Goal: Information Seeking & Learning: Find specific fact

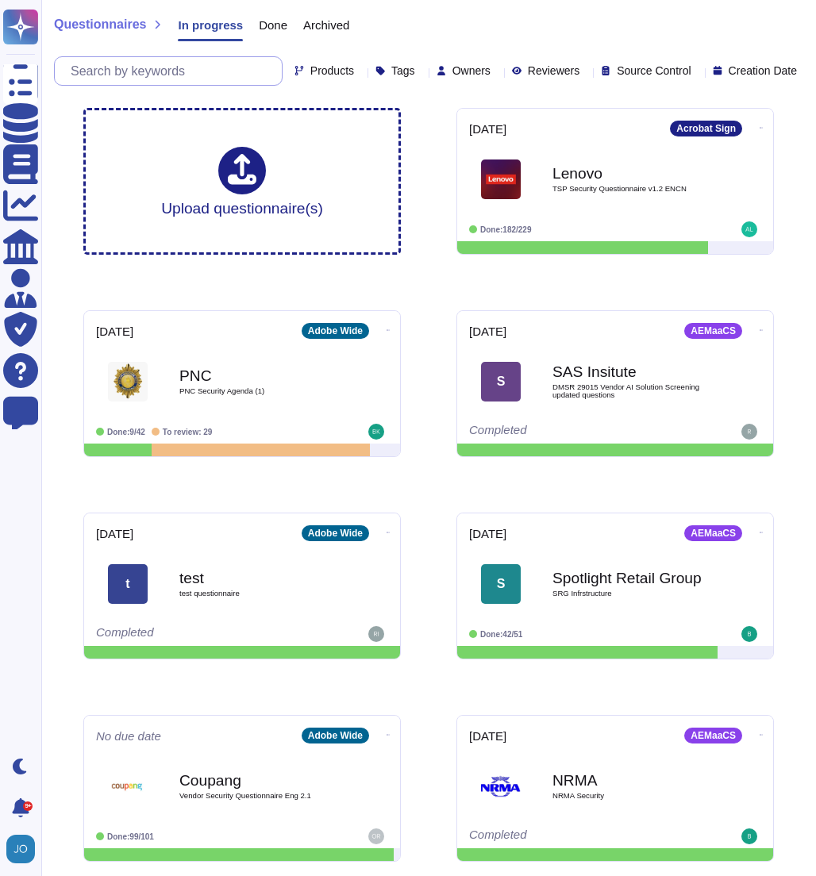
click at [227, 70] on input "text" at bounding box center [172, 71] width 219 height 28
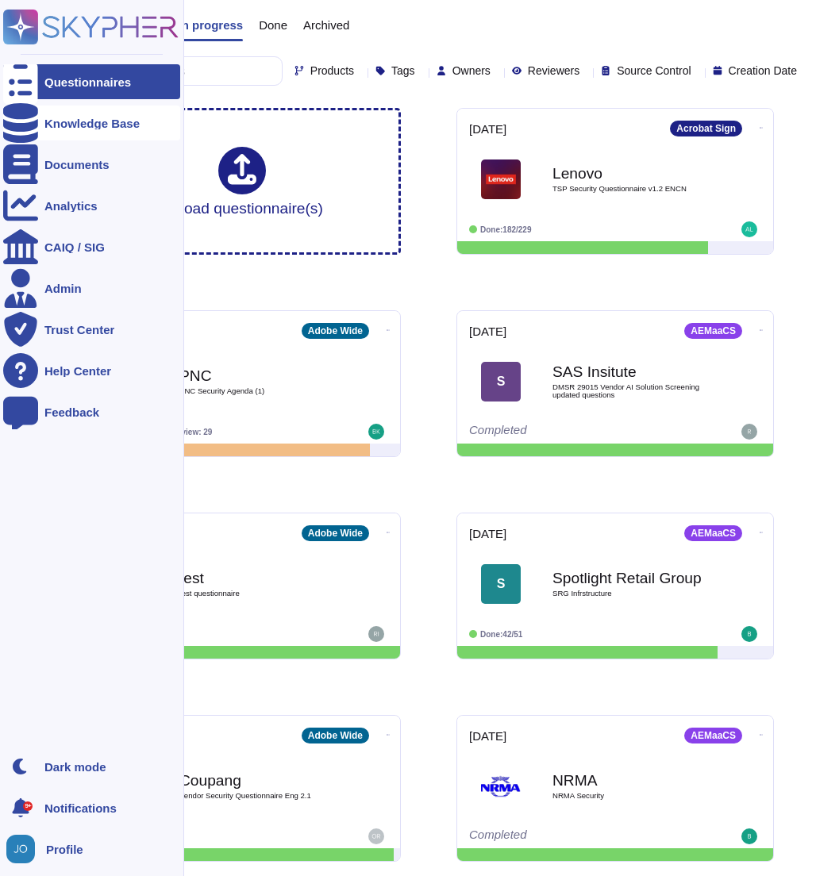
click at [21, 121] on icon at bounding box center [20, 123] width 35 height 40
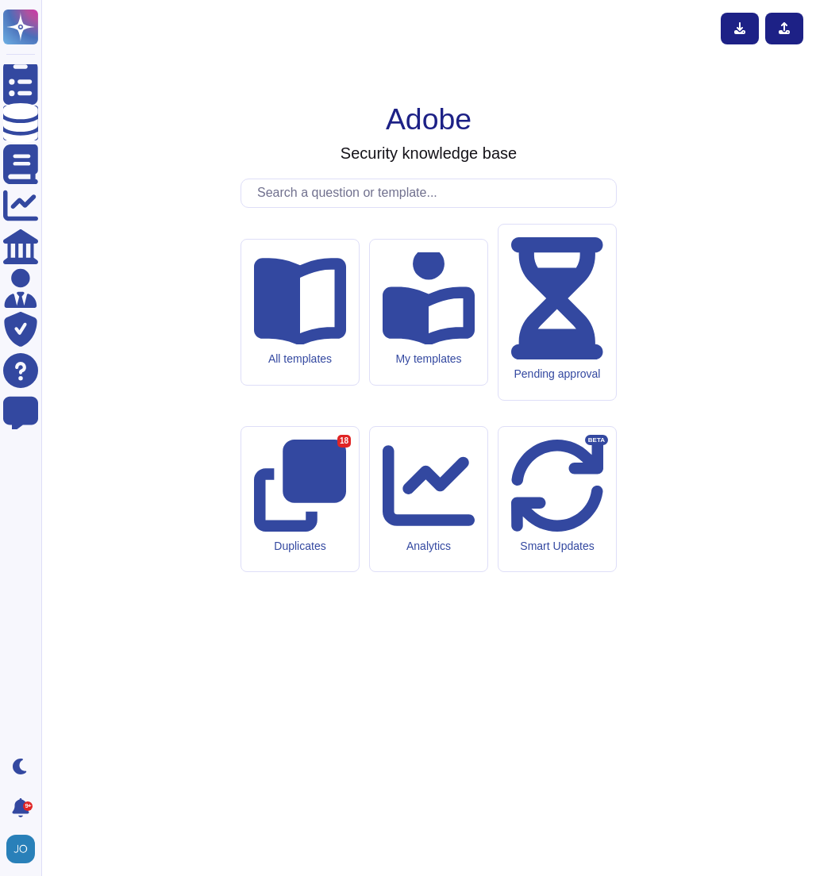
click at [295, 207] on input "text" at bounding box center [432, 193] width 367 height 28
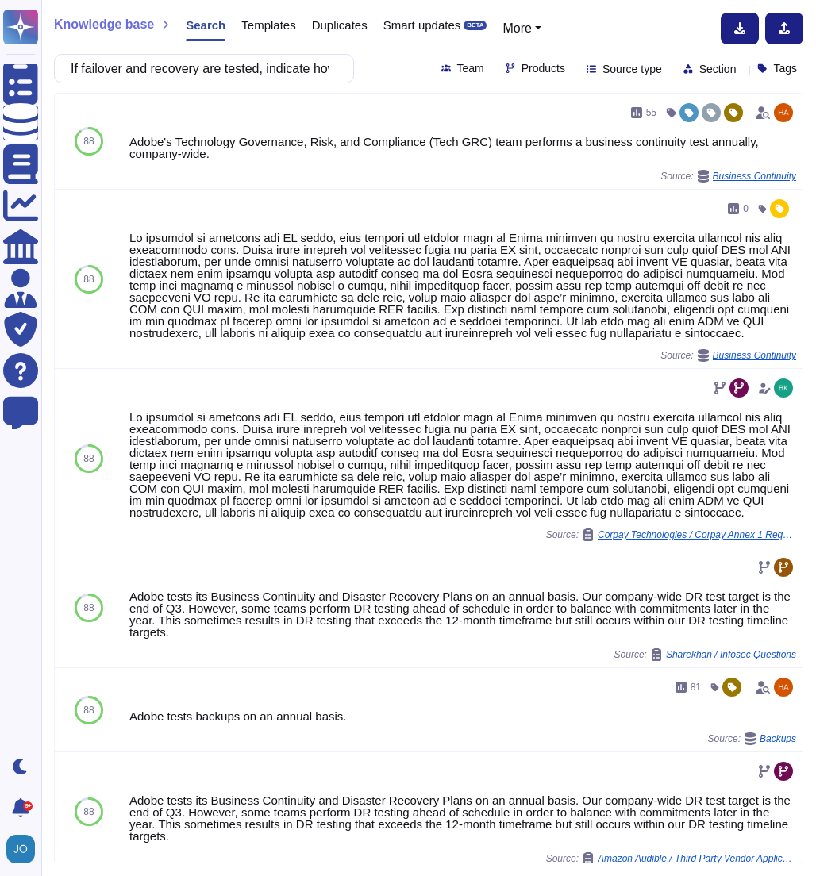
click at [668, 70] on icon at bounding box center [668, 70] width 0 height 0
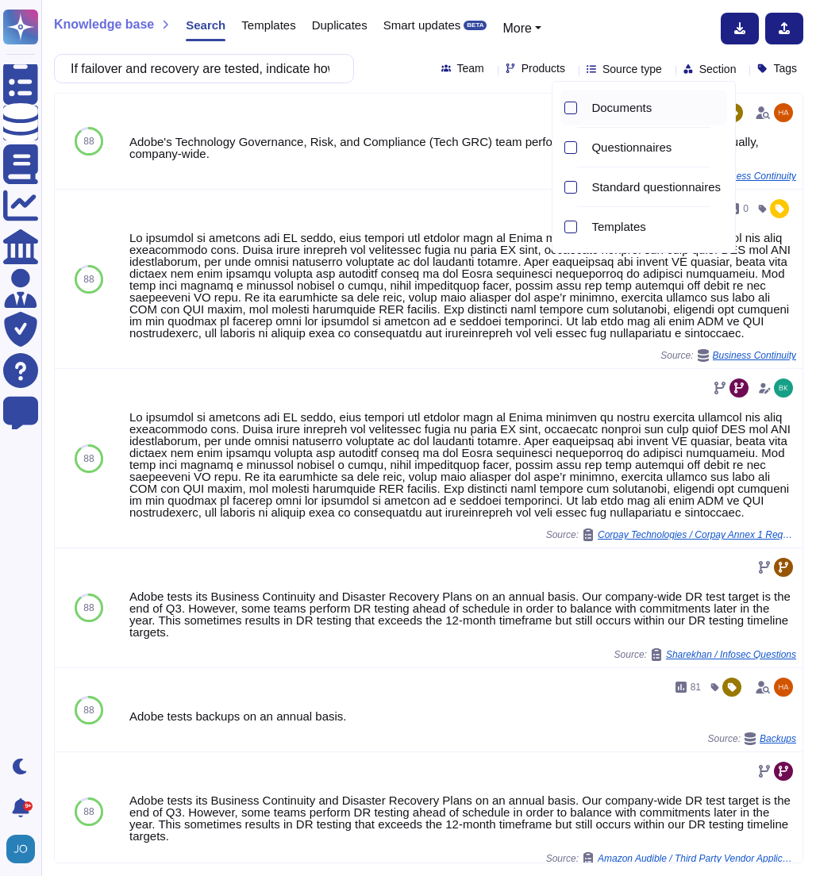
click at [614, 114] on span "Documents" at bounding box center [621, 108] width 60 height 14
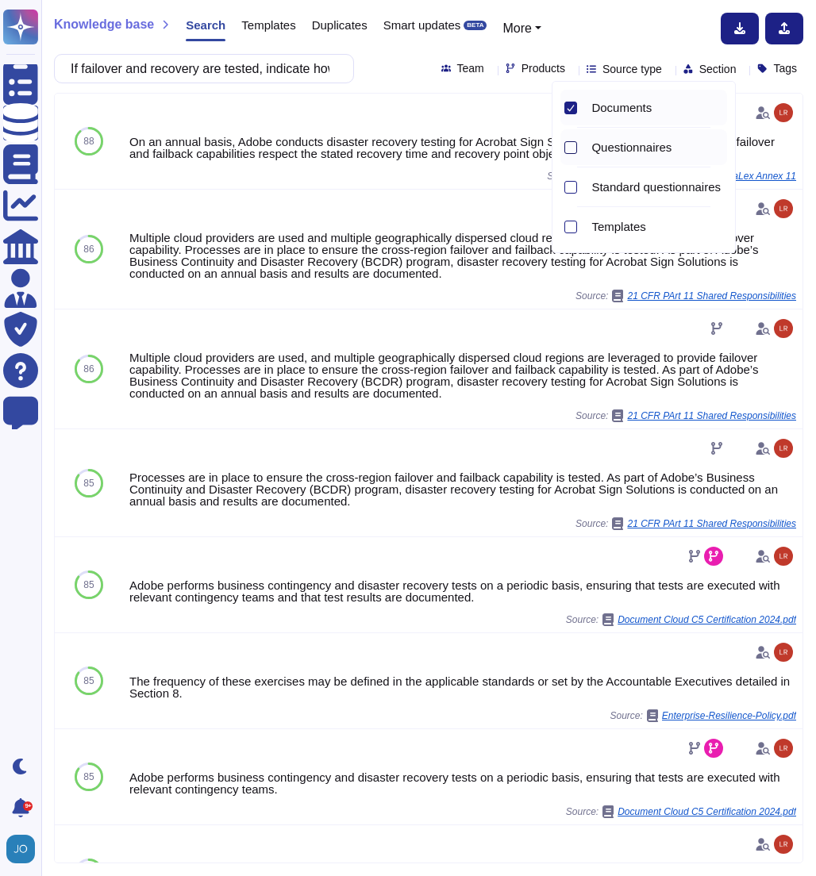
click at [565, 148] on div at bounding box center [570, 147] width 13 height 13
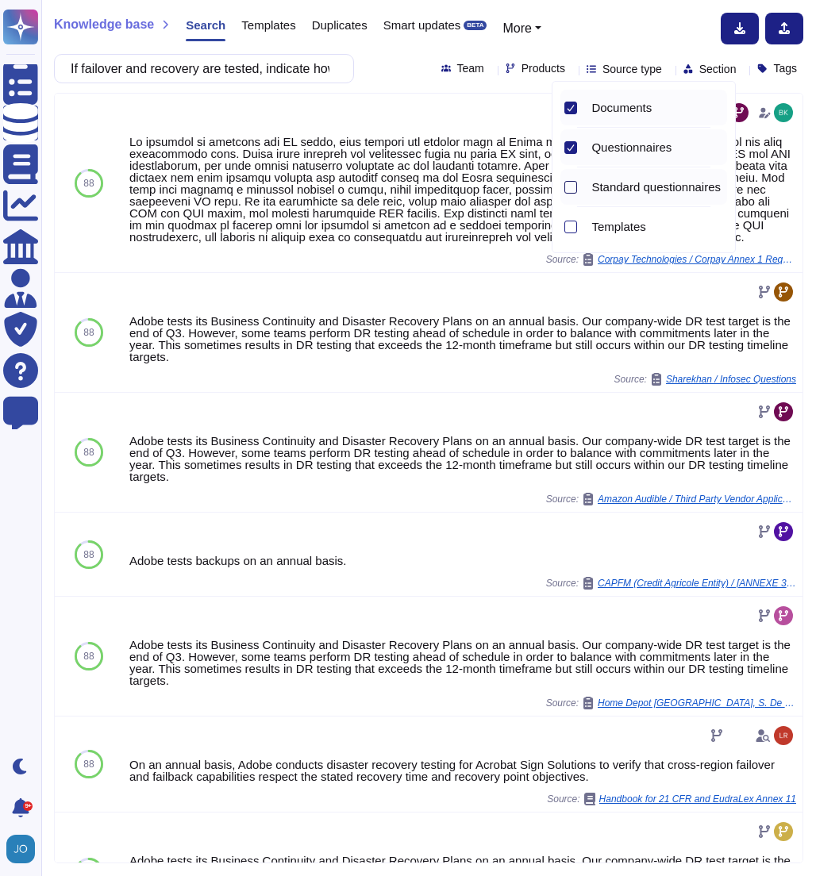
click at [572, 184] on div at bounding box center [570, 187] width 13 height 13
click at [570, 226] on div at bounding box center [570, 227] width 13 height 13
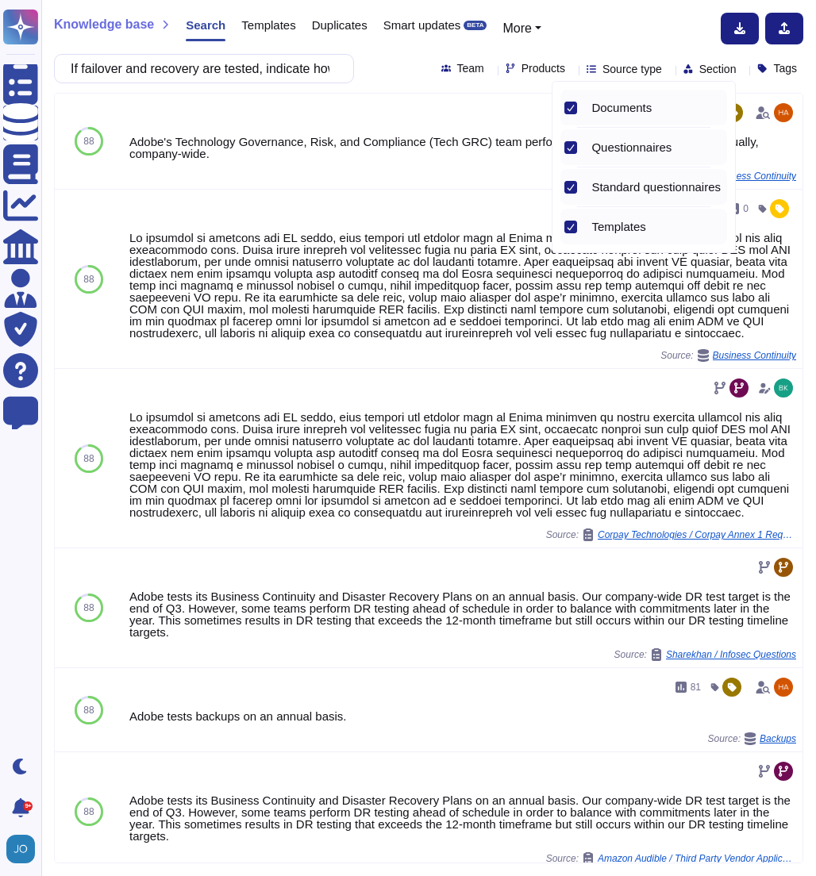
click at [570, 187] on icon at bounding box center [571, 187] width 8 height 8
click at [575, 137] on div at bounding box center [568, 147] width 17 height 36
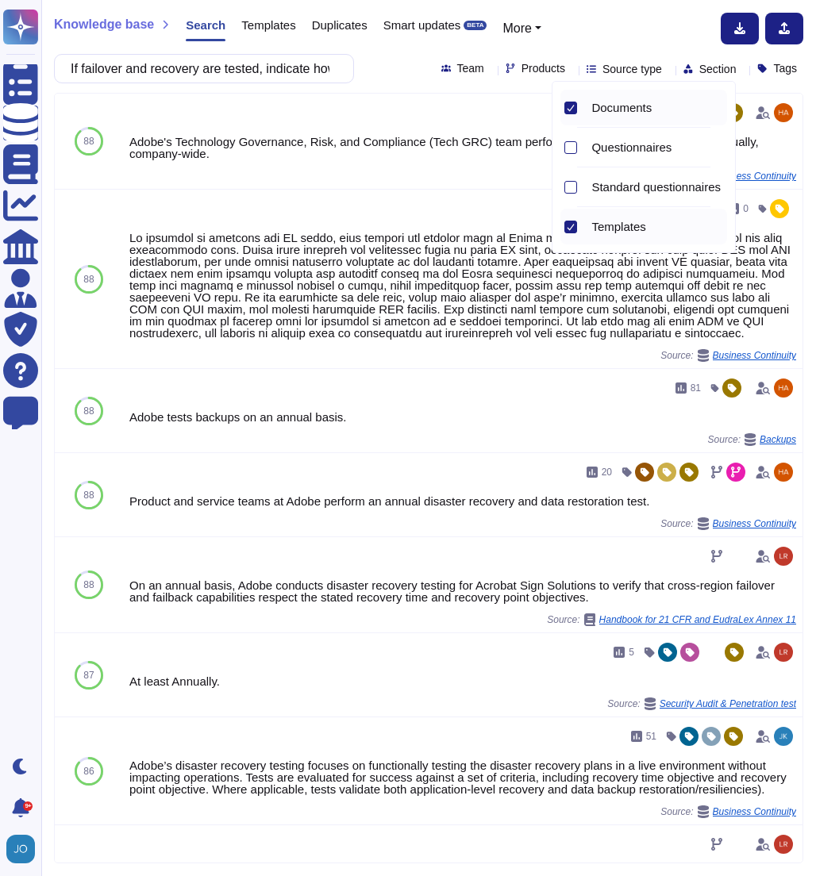
click at [572, 231] on div at bounding box center [570, 227] width 13 height 13
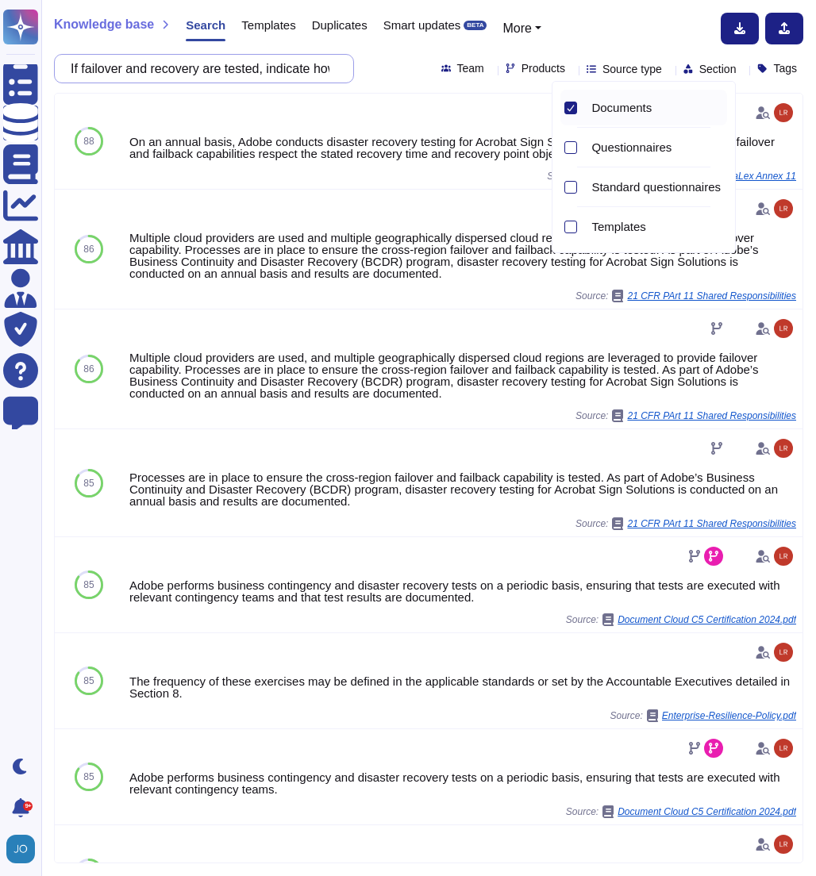
click at [333, 69] on input "If failover and recovery are tested, indicate how frequently for AEMCS" at bounding box center [200, 69] width 275 height 28
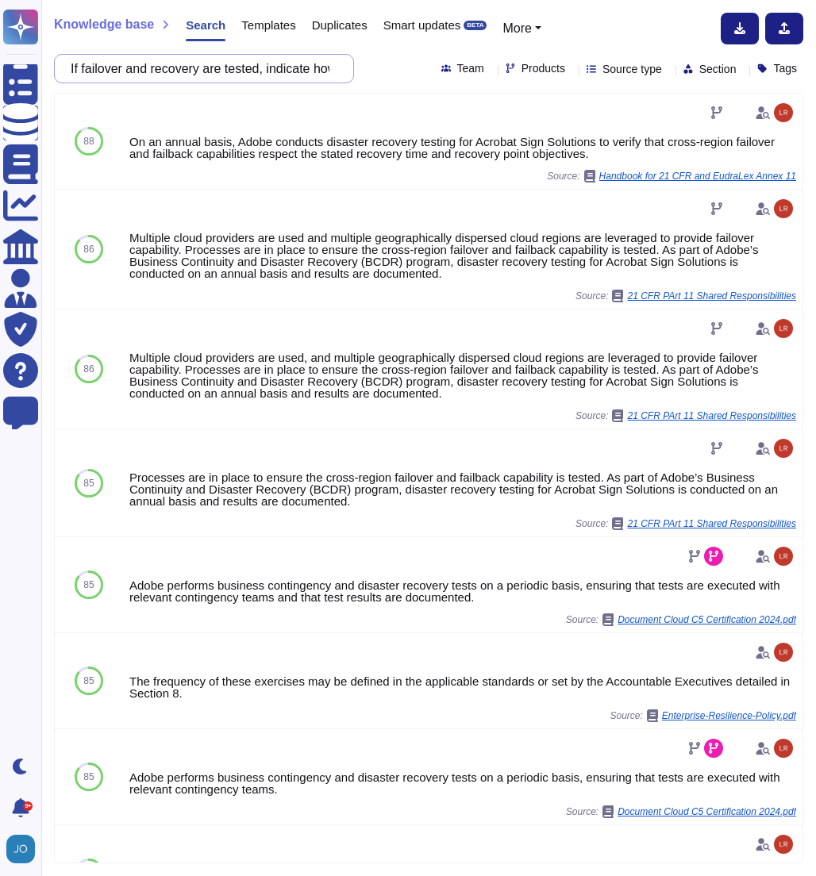
click at [330, 66] on input "If failover and recovery are tested, indicate how frequently for AEMCS" at bounding box center [200, 69] width 275 height 28
click at [282, 72] on input "If failover and recovery are tested, indicate how frequently for AEMCS" at bounding box center [200, 69] width 275 height 28
drag, startPoint x: 291, startPoint y: 70, endPoint x: 414, endPoint y: 67, distance: 123.1
click at [414, 67] on div "If failover and recovery are tested, indicate how frequently for AEMCS Team Pro…" at bounding box center [428, 68] width 749 height 29
click at [322, 71] on input "If failover and recovery are tested, indicate how frequently for AEMCS" at bounding box center [200, 69] width 275 height 28
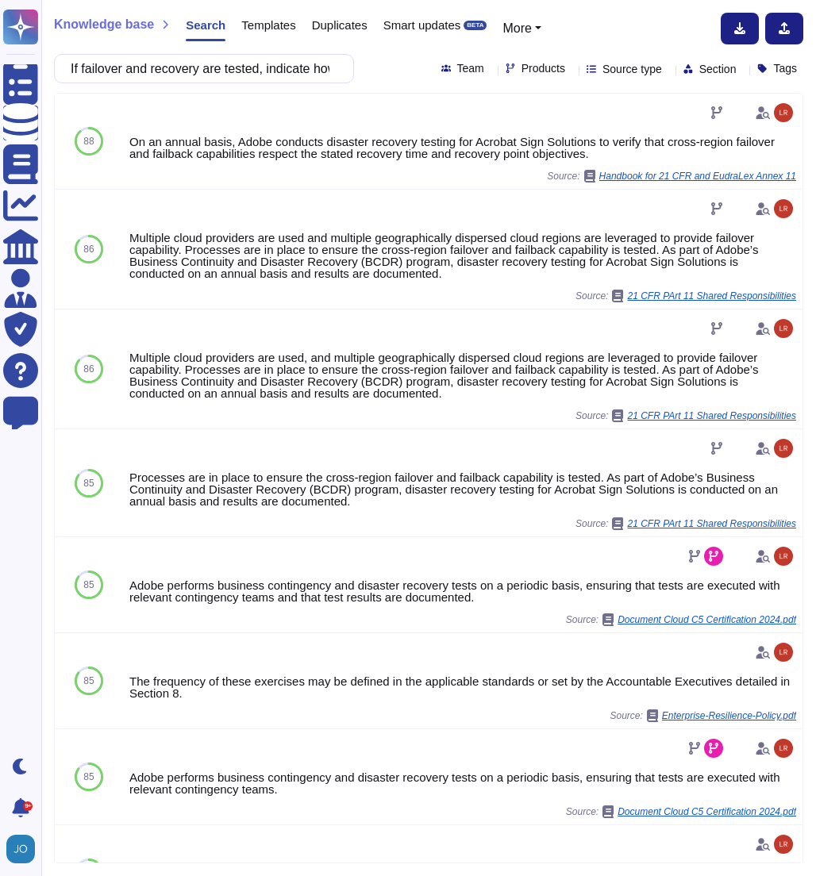
click at [522, 63] on span "Products" at bounding box center [544, 68] width 44 height 11
click at [619, 36] on div "Knowledge base Search Templates Duplicates Smart updates BETA More" at bounding box center [422, 29] width 737 height 32
click at [529, 78] on div "If failover and recovery are tested, indicate how frequently for AEMCS Team Pro…" at bounding box center [428, 68] width 749 height 29
click at [572, 70] on icon at bounding box center [572, 70] width 0 height 0
type input "aem"
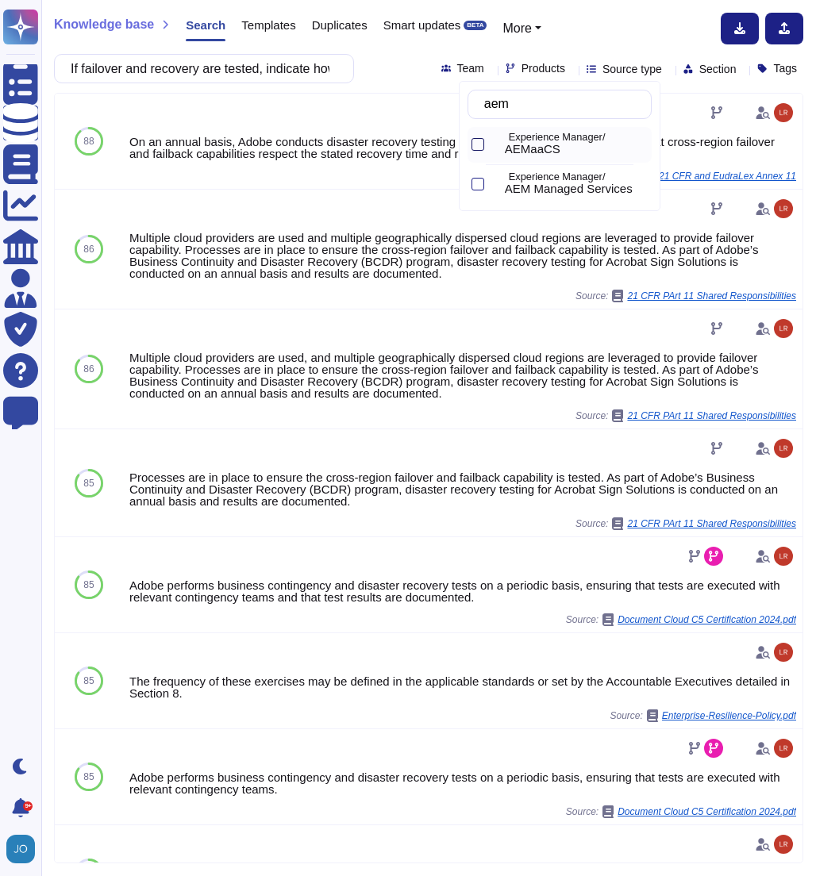
click at [476, 146] on div at bounding box center [478, 144] width 13 height 13
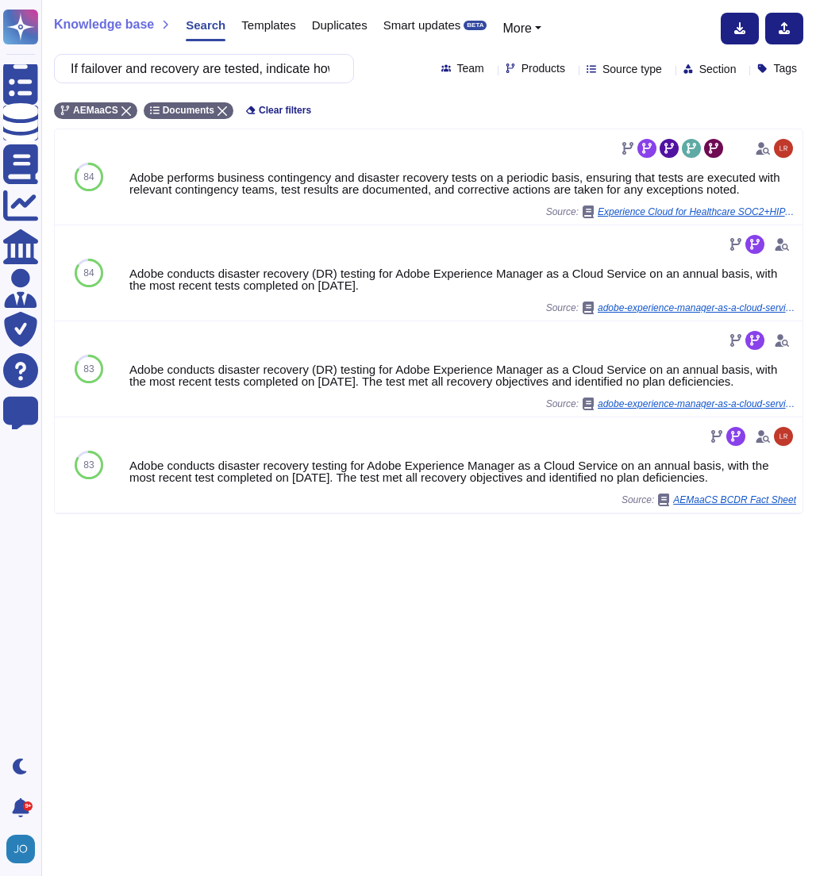
click at [637, 29] on div "Knowledge base Search Templates Duplicates Smart updates BETA More" at bounding box center [422, 29] width 737 height 32
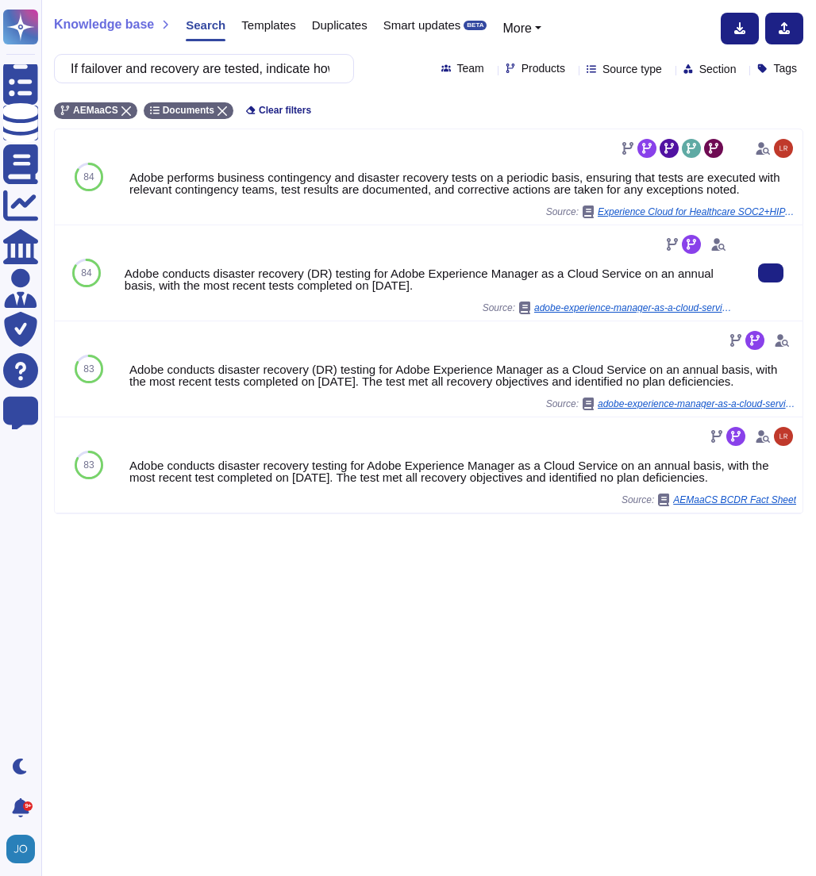
drag, startPoint x: 469, startPoint y: 282, endPoint x: 395, endPoint y: 241, distance: 84.2
click at [395, 241] on div "Adobe conducts disaster recovery (DR) testing for Adobe Experience Manager as a…" at bounding box center [429, 273] width 608 height 83
click at [471, 284] on div "Adobe conducts disaster recovery (DR) testing for Adobe Experience Manager as a…" at bounding box center [429, 280] width 608 height 24
click at [599, 309] on span "adobe-experience-manager-as-a-cloud-service-bcdr-fact-sheet.pdf" at bounding box center [633, 308] width 198 height 10
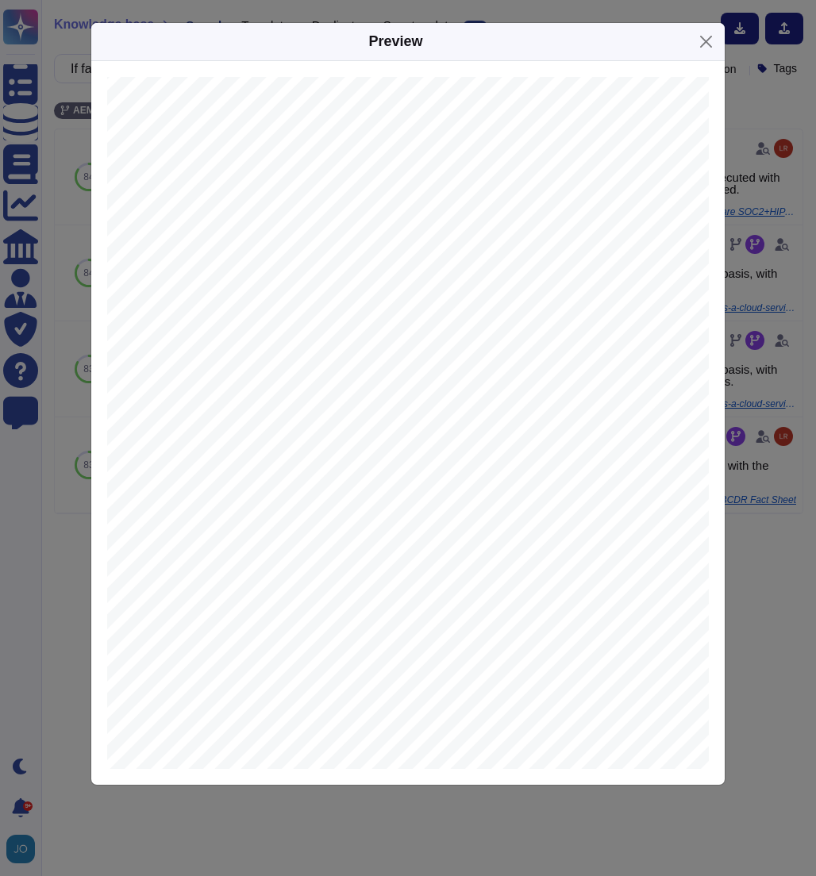
scroll to position [2594, 10]
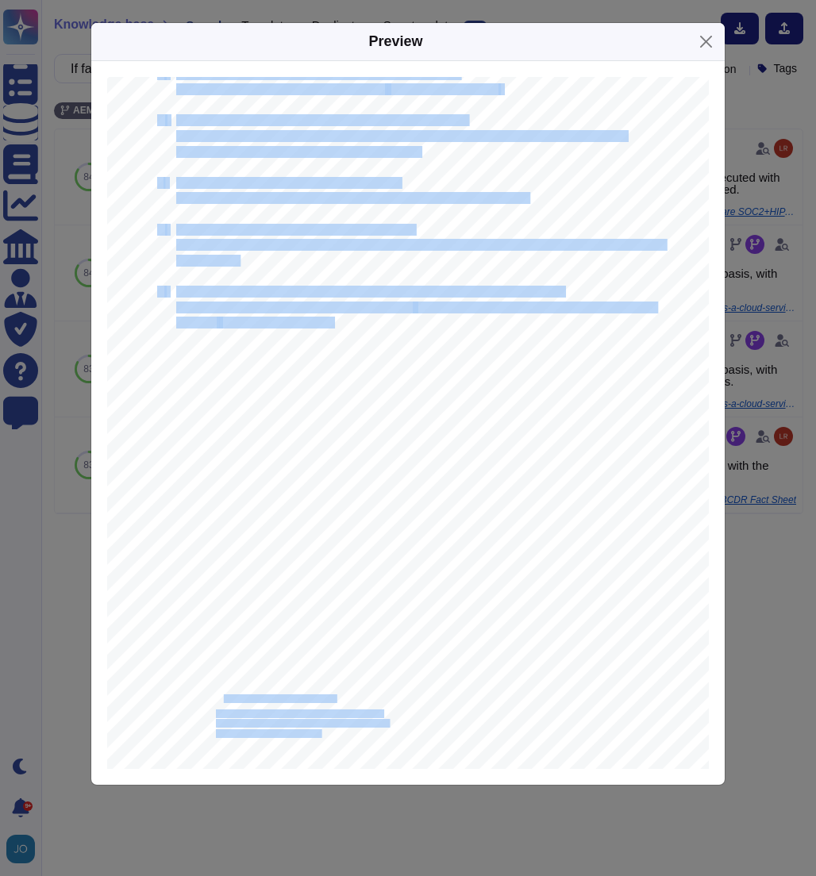
drag, startPoint x: 225, startPoint y: 696, endPoint x: 336, endPoint y: 651, distance: 119.3
click at [336, 651] on div "4 © October 2022 Adobe. All rights reserved. Adobe and the Adobe logo are eithe…" at bounding box center [424, 359] width 635 height 822
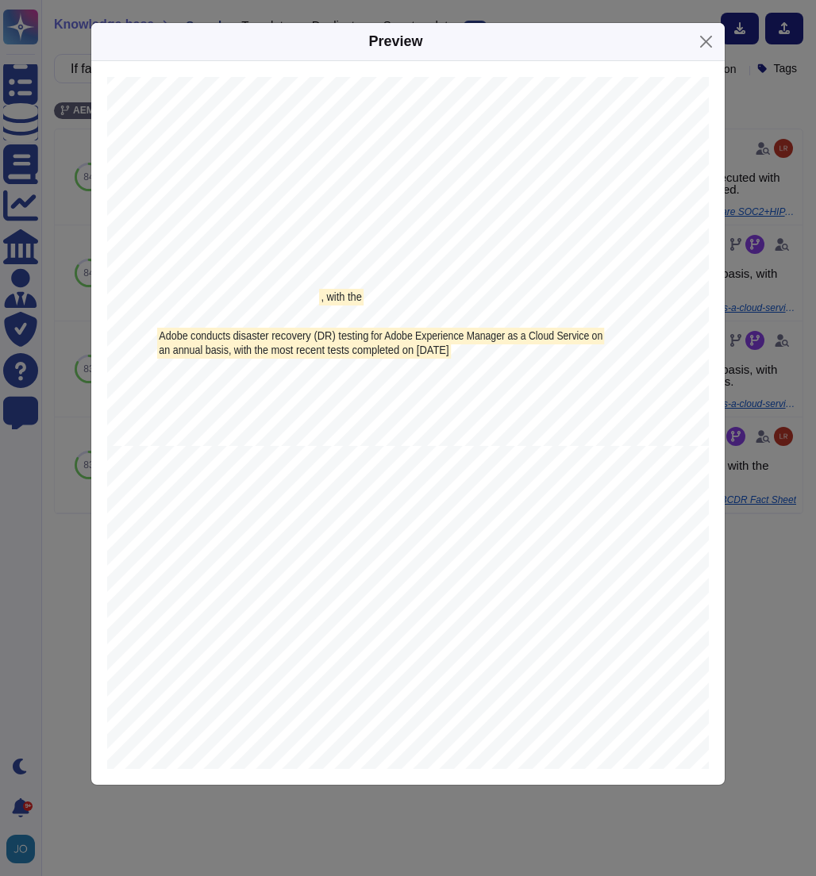
scroll to position [0, 10]
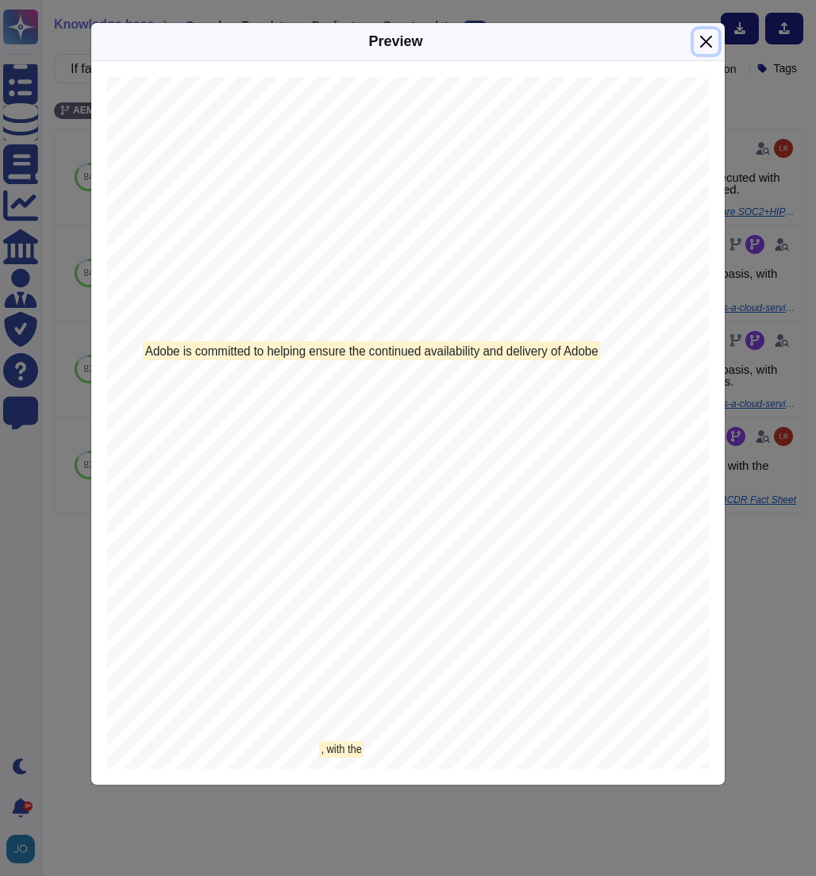
click at [705, 39] on button "Close" at bounding box center [706, 41] width 25 height 25
